Goal: Find specific page/section: Find specific page/section

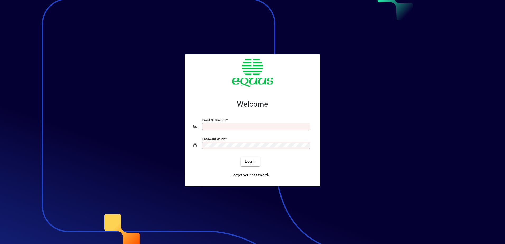
type input "**********"
click at [249, 161] on span "Login" at bounding box center [250, 162] width 11 height 6
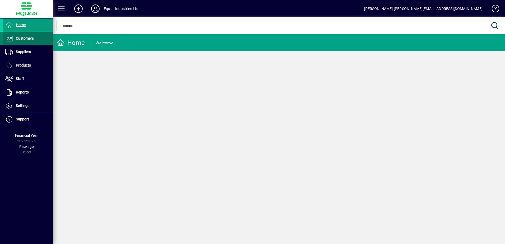
click at [24, 37] on span "Customers" at bounding box center [25, 38] width 18 height 4
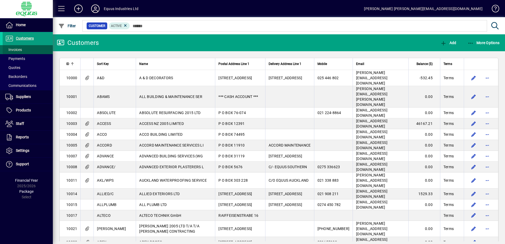
click at [17, 50] on span "Invoices" at bounding box center [13, 50] width 17 height 4
